Goal: Answer question/provide support

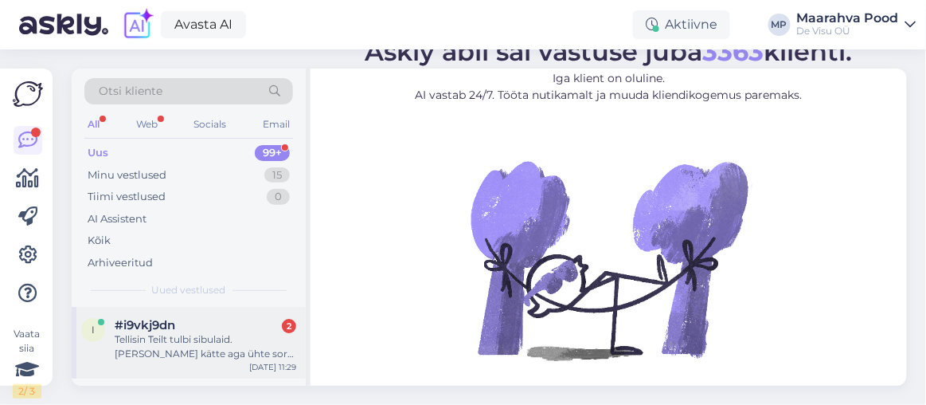
click at [186, 338] on div "Tellisin Teilt tulbi sibulaid.[PERSON_NAME] kätte aga ühte sorti tulp Rococo 5t…" at bounding box center [206, 346] width 182 height 29
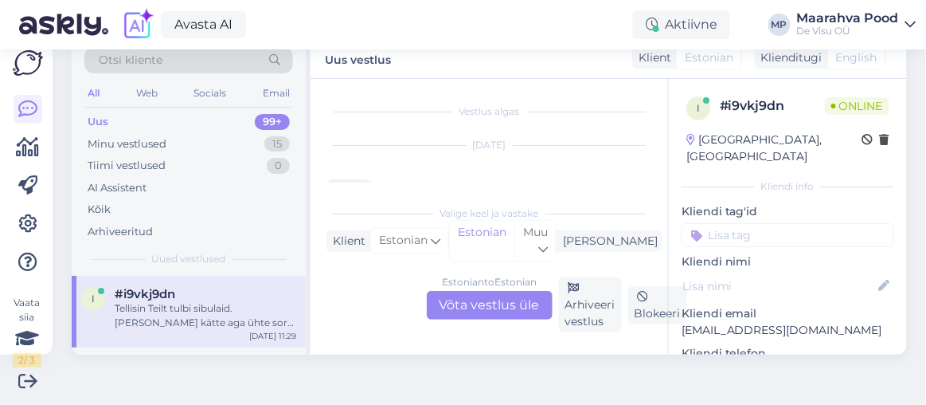
scroll to position [33, 0]
click at [480, 303] on div "Estonian to Estonian Võta vestlus üle" at bounding box center [490, 305] width 126 height 29
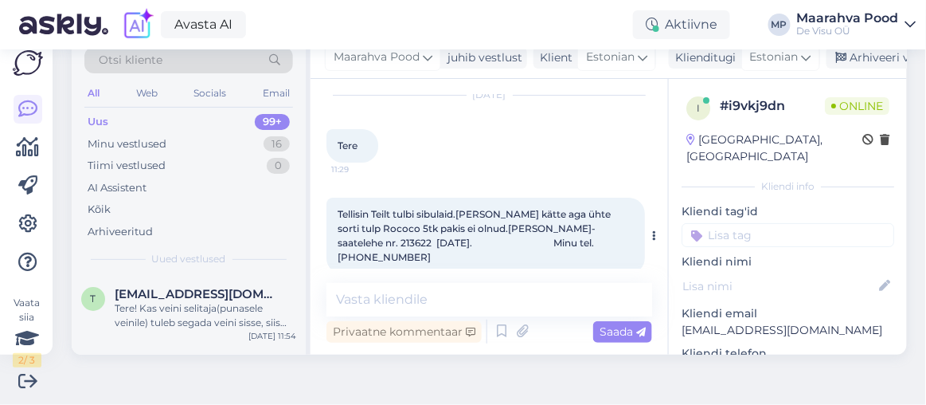
scroll to position [58, 0]
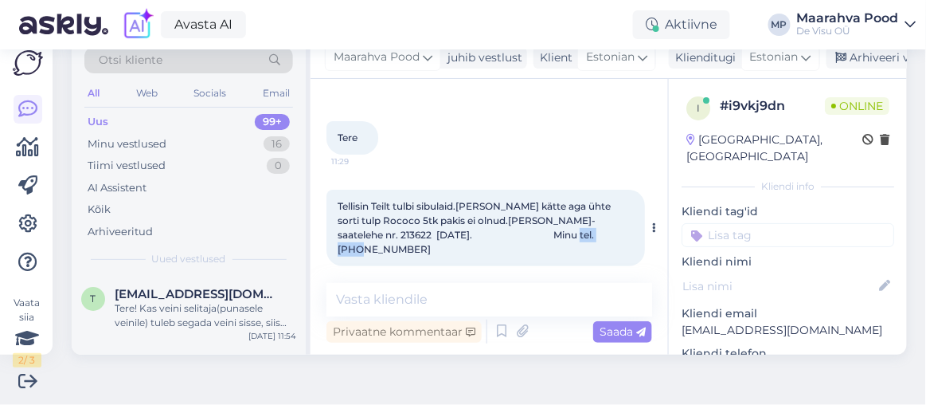
drag, startPoint x: 601, startPoint y: 234, endPoint x: 555, endPoint y: 234, distance: 46.2
click at [555, 234] on div "Tellisin Teilt tulbi sibulaid.[PERSON_NAME] kätte aga ühte sorti tulp Rococo 5t…" at bounding box center [486, 228] width 319 height 76
copy span "5016703"
click at [360, 296] on textarea at bounding box center [490, 299] width 326 height 33
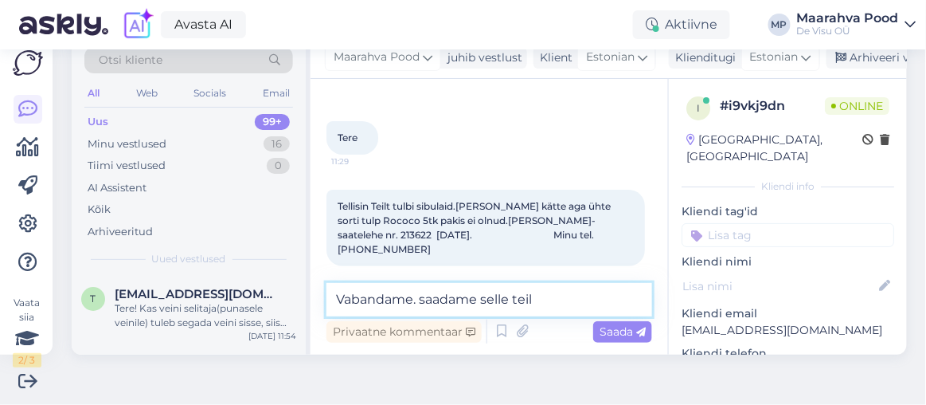
type textarea "Vabandame. saadame selle teile"
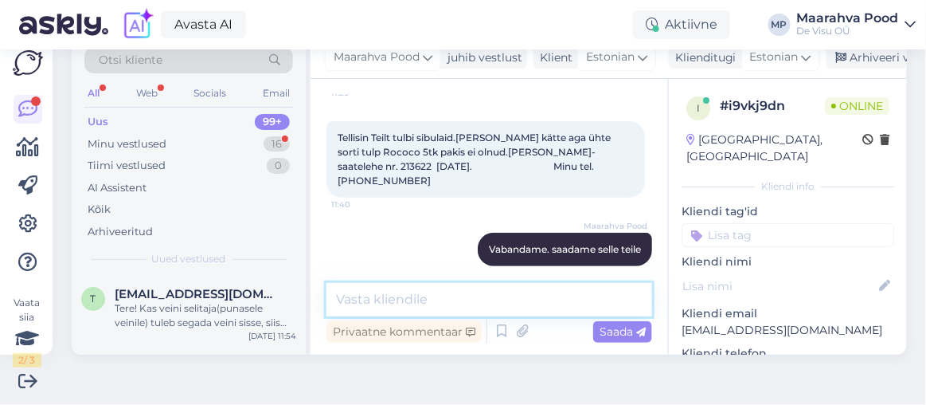
scroll to position [194, 0]
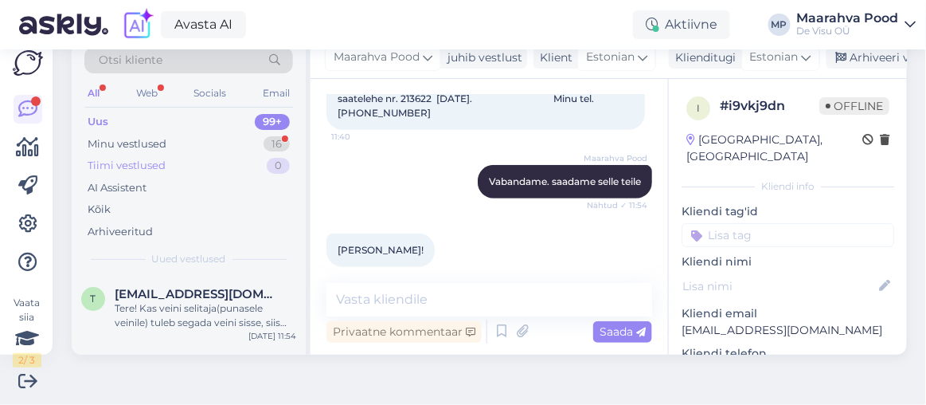
click at [173, 155] on div "Tiimi vestlused 0" at bounding box center [188, 166] width 209 height 22
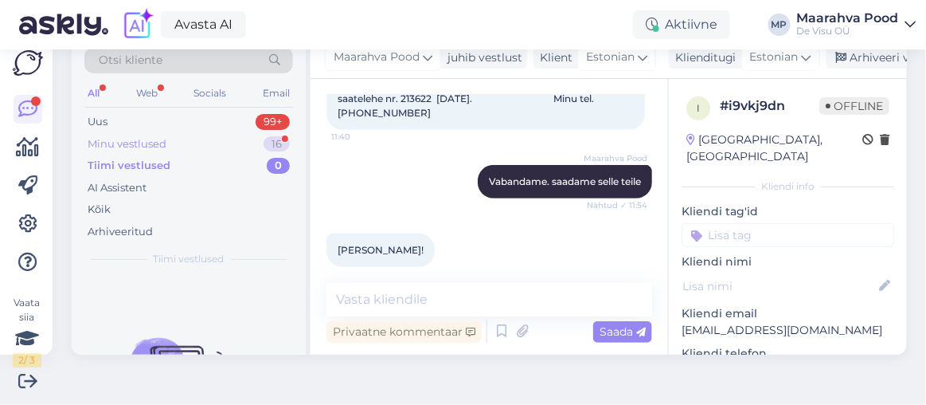
click at [138, 136] on div "Minu vestlused" at bounding box center [127, 144] width 79 height 16
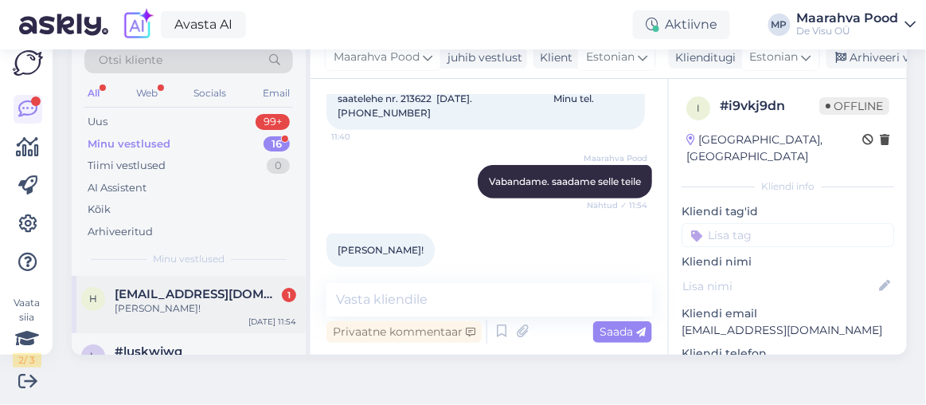
click at [201, 290] on span "[EMAIL_ADDRESS][DOMAIN_NAME]" at bounding box center [198, 294] width 166 height 14
click at [158, 121] on div "Uus 99+" at bounding box center [188, 122] width 209 height 22
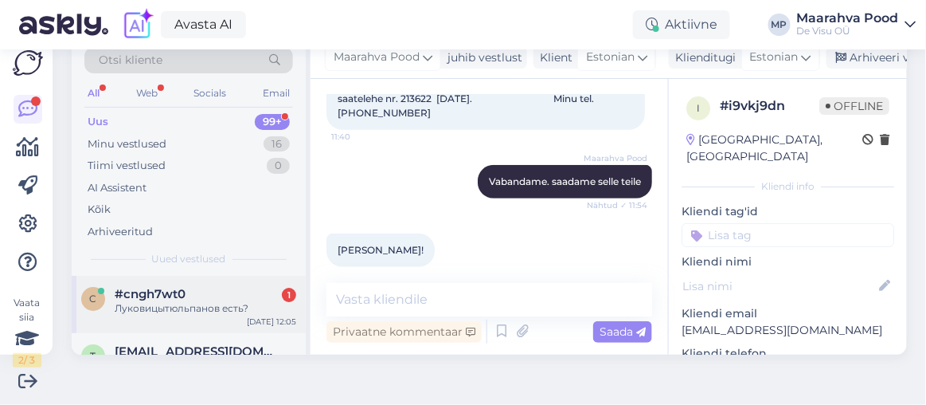
click at [144, 282] on div "c #cngh7wt0 1 Луковицытюльпанов есть? [DATE] 12:05" at bounding box center [189, 304] width 234 height 57
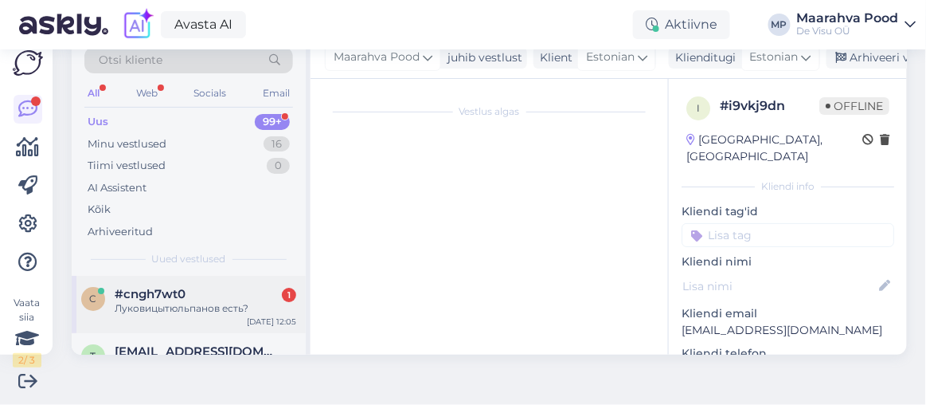
scroll to position [33, 0]
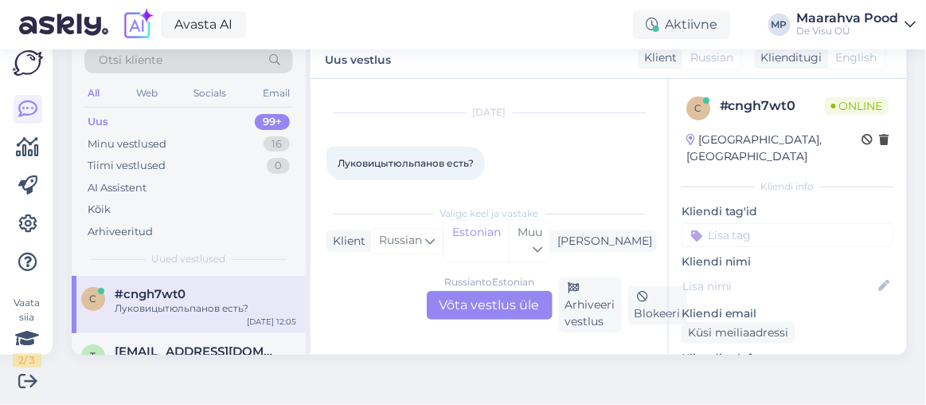
click at [459, 309] on div "Russian to Estonian Võta vestlus üle" at bounding box center [490, 305] width 126 height 29
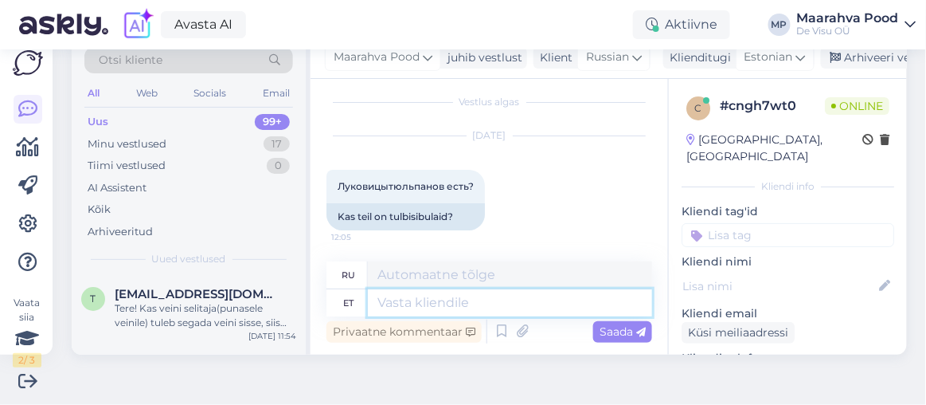
click at [453, 307] on textarea at bounding box center [510, 302] width 284 height 27
paste textarea "[URL][DOMAIN_NAME]"
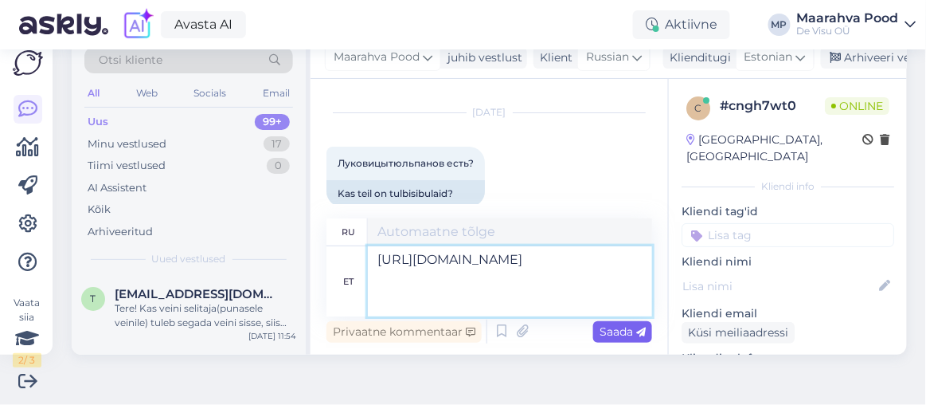
type textarea "[URL][DOMAIN_NAME]"
click at [607, 327] on span "Saada" at bounding box center [623, 331] width 46 height 14
type textarea "[URL][DOMAIN_NAME]"
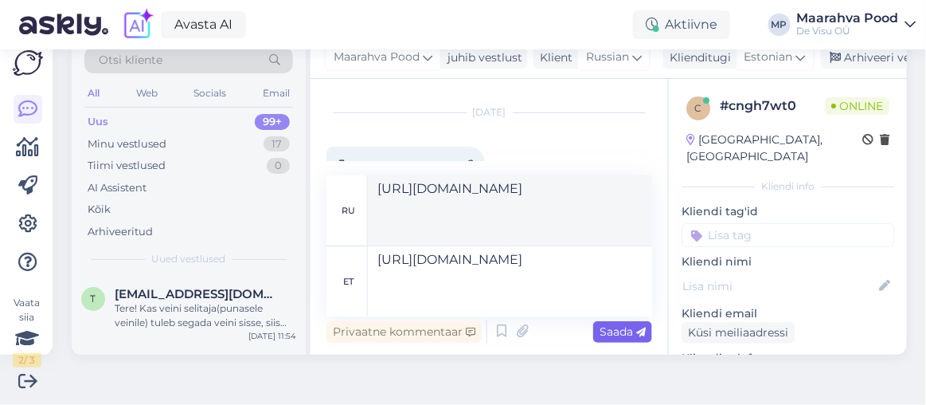
click at [608, 331] on span "Saada" at bounding box center [623, 331] width 46 height 14
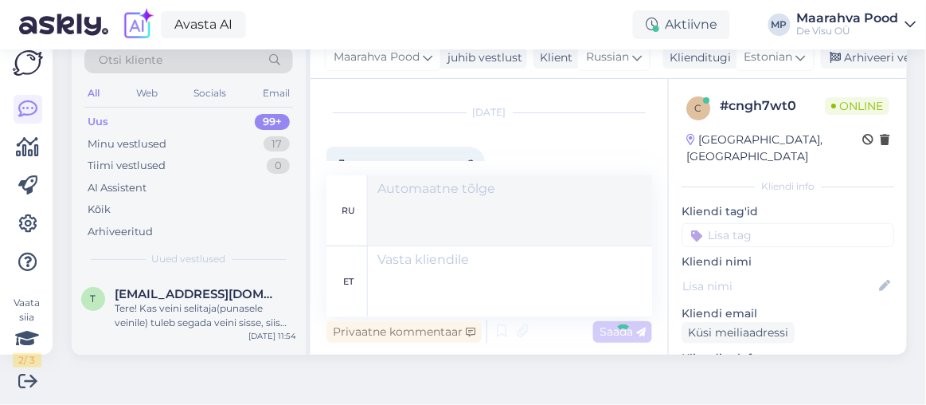
scroll to position [162, 0]
